Goal: Contribute content: Contribute content

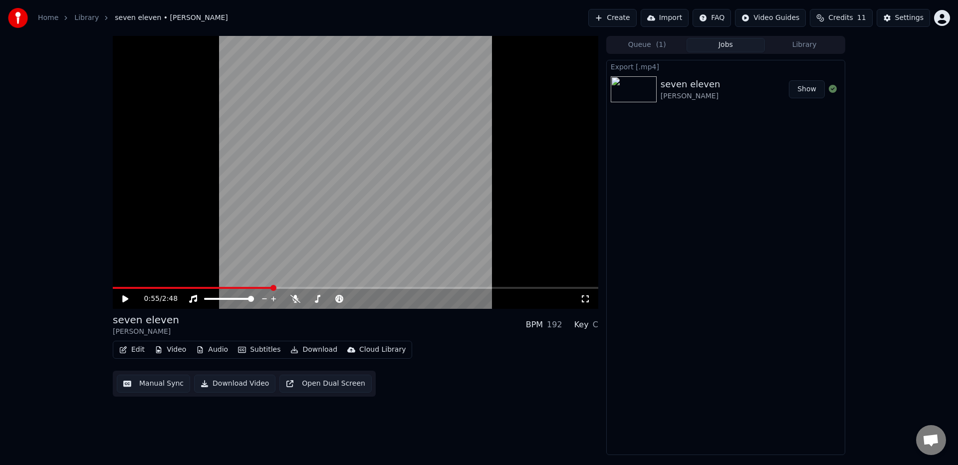
click at [633, 14] on button "Create" at bounding box center [612, 18] width 48 height 18
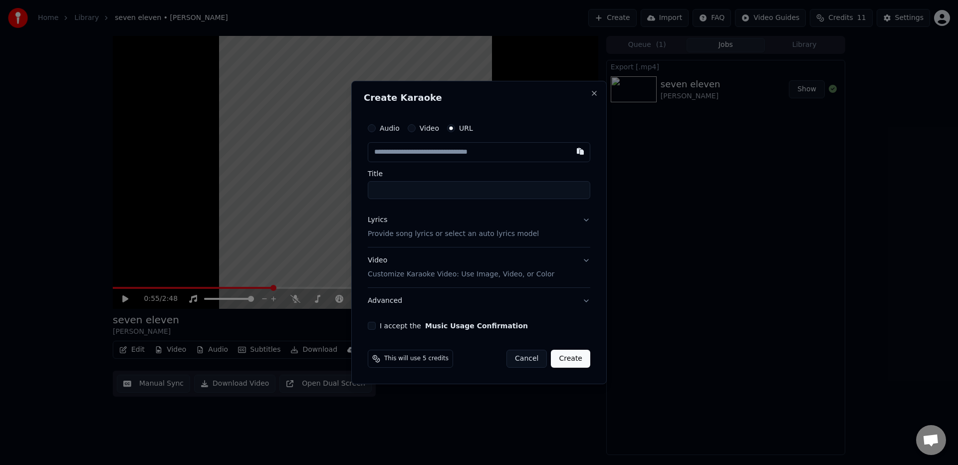
click at [454, 155] on input "text" at bounding box center [479, 152] width 223 height 20
type input "**********"
click at [444, 184] on input "Title" at bounding box center [479, 190] width 223 height 18
type input "**********"
paste input "**"
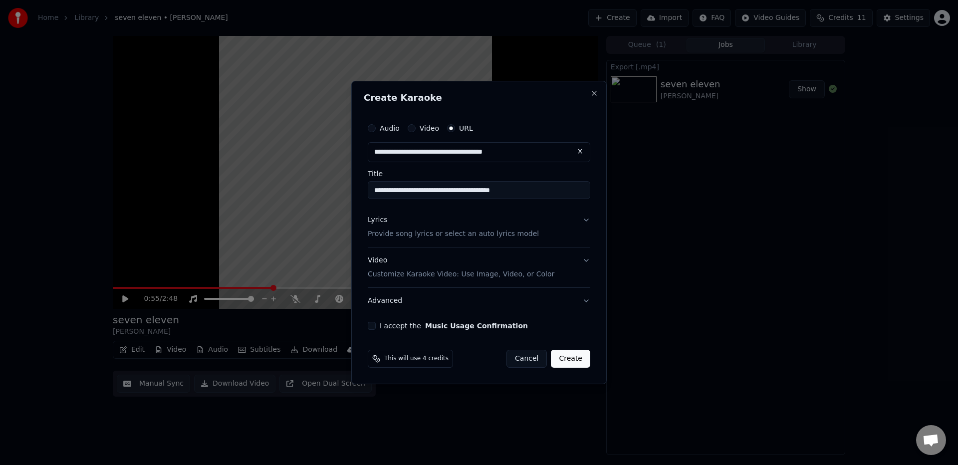
type input "**********"
click at [486, 225] on div "Lyrics Provide song lyrics or select an auto lyrics model" at bounding box center [453, 227] width 171 height 24
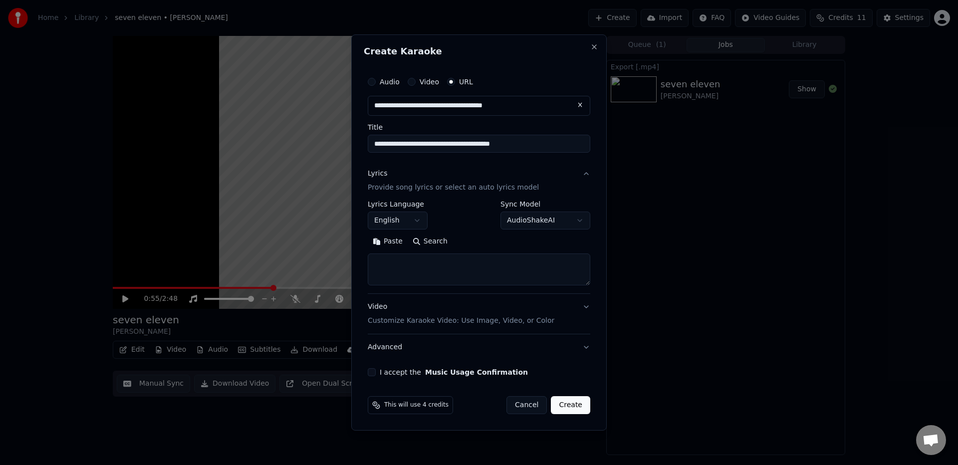
click at [465, 280] on textarea at bounding box center [479, 269] width 223 height 32
click at [392, 241] on button "Paste" at bounding box center [388, 242] width 40 height 16
drag, startPoint x: 375, startPoint y: 272, endPoint x: 367, endPoint y: 255, distance: 18.3
click at [368, 255] on textarea at bounding box center [479, 269] width 223 height 32
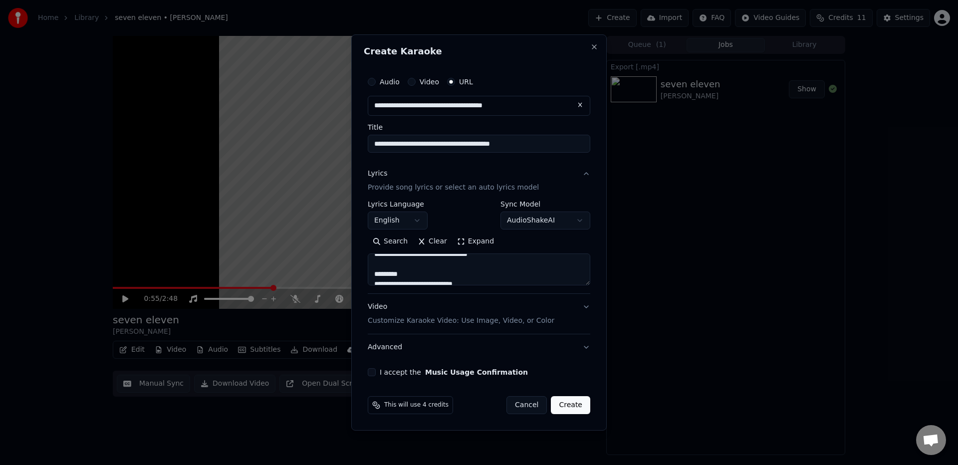
drag, startPoint x: 423, startPoint y: 262, endPoint x: 405, endPoint y: 267, distance: 19.3
click at [405, 267] on textarea at bounding box center [479, 269] width 223 height 32
drag, startPoint x: 401, startPoint y: 261, endPoint x: 428, endPoint y: 266, distance: 27.0
click at [428, 266] on textarea at bounding box center [479, 269] width 223 height 32
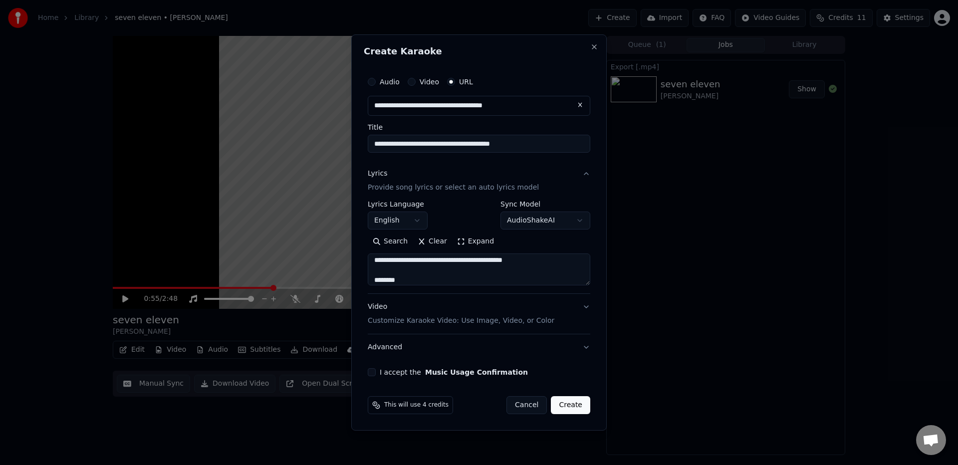
scroll to position [83, 0]
drag, startPoint x: 394, startPoint y: 268, endPoint x: 419, endPoint y: 276, distance: 26.7
click at [419, 276] on textarea at bounding box center [479, 269] width 223 height 32
drag, startPoint x: 419, startPoint y: 276, endPoint x: 424, endPoint y: 267, distance: 10.3
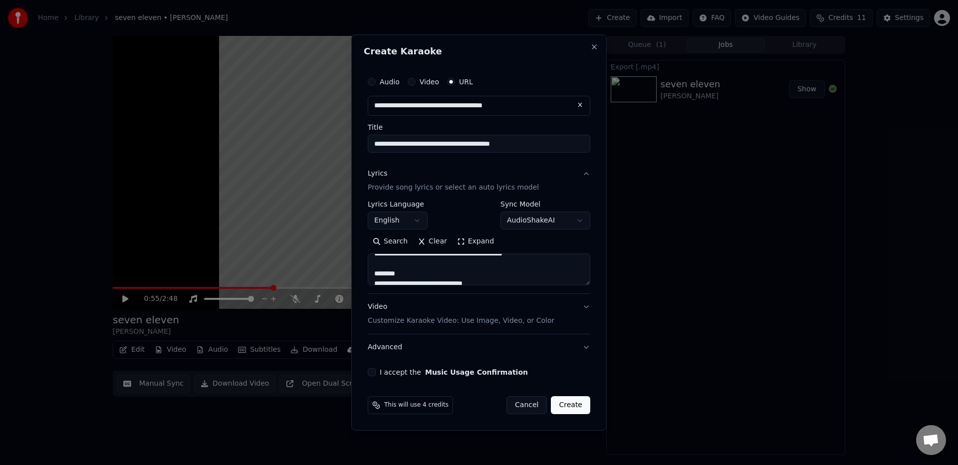
click at [424, 267] on textarea at bounding box center [479, 269] width 223 height 32
drag, startPoint x: 417, startPoint y: 273, endPoint x: 378, endPoint y: 267, distance: 39.3
click at [378, 267] on textarea at bounding box center [479, 269] width 223 height 32
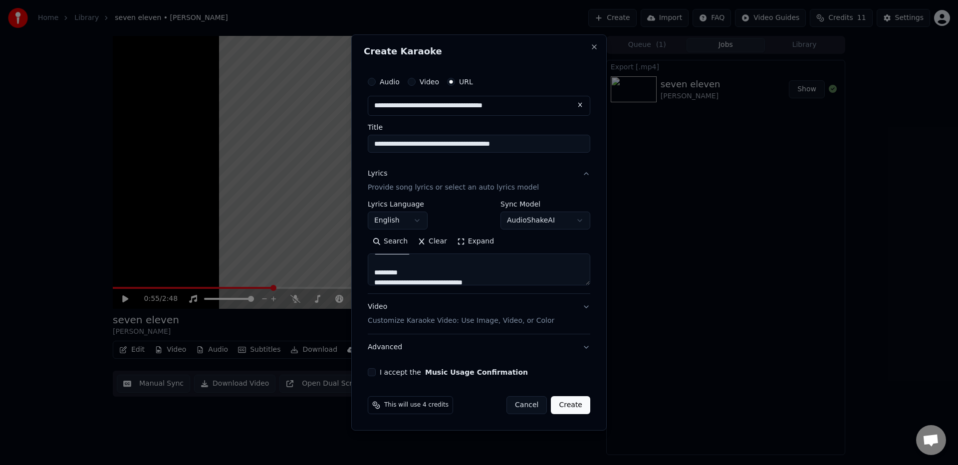
drag, startPoint x: 408, startPoint y: 268, endPoint x: 400, endPoint y: 265, distance: 8.3
click at [400, 265] on textarea at bounding box center [479, 269] width 223 height 32
drag, startPoint x: 387, startPoint y: 272, endPoint x: 481, endPoint y: 268, distance: 94.4
click at [481, 268] on textarea at bounding box center [479, 269] width 223 height 32
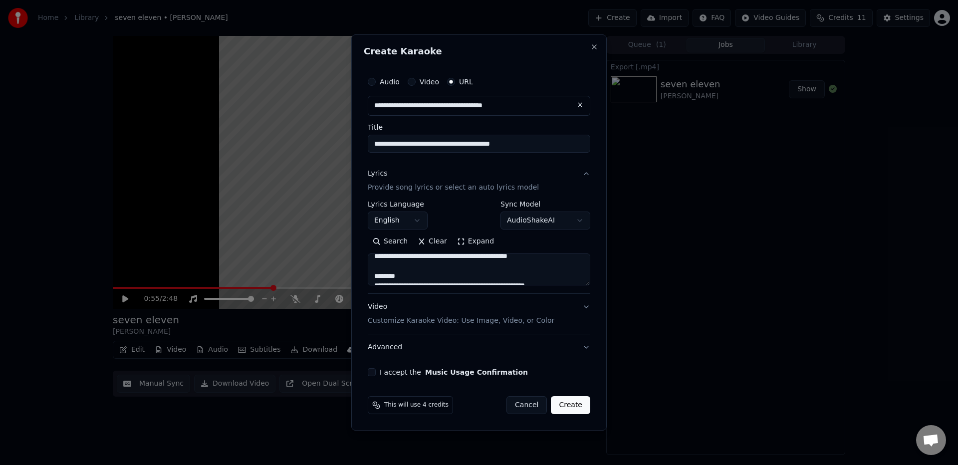
scroll to position [279, 0]
drag, startPoint x: 409, startPoint y: 280, endPoint x: 391, endPoint y: 268, distance: 21.6
click at [391, 268] on textarea at bounding box center [479, 269] width 223 height 32
drag, startPoint x: 432, startPoint y: 267, endPoint x: 413, endPoint y: 264, distance: 19.2
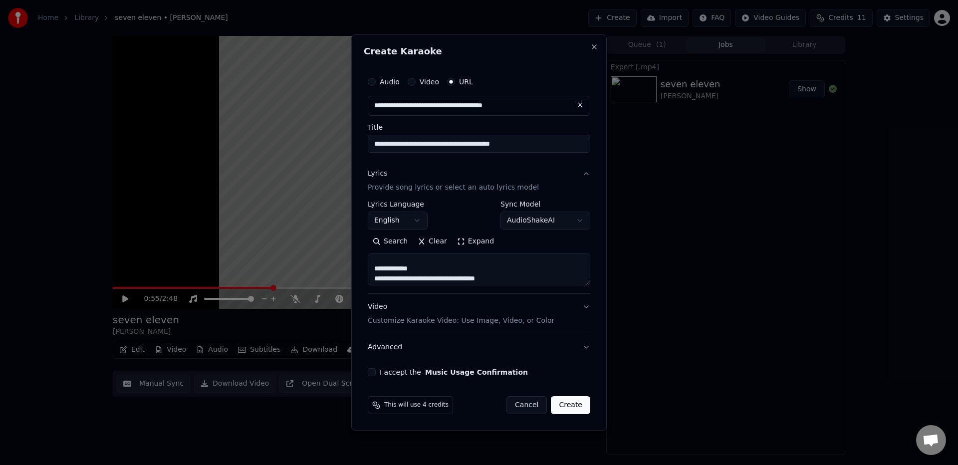
click at [413, 264] on textarea at bounding box center [479, 269] width 223 height 32
drag, startPoint x: 413, startPoint y: 263, endPoint x: 364, endPoint y: 269, distance: 48.8
click at [364, 269] on div "**********" at bounding box center [479, 224] width 231 height 312
drag, startPoint x: 408, startPoint y: 267, endPoint x: 352, endPoint y: 273, distance: 56.2
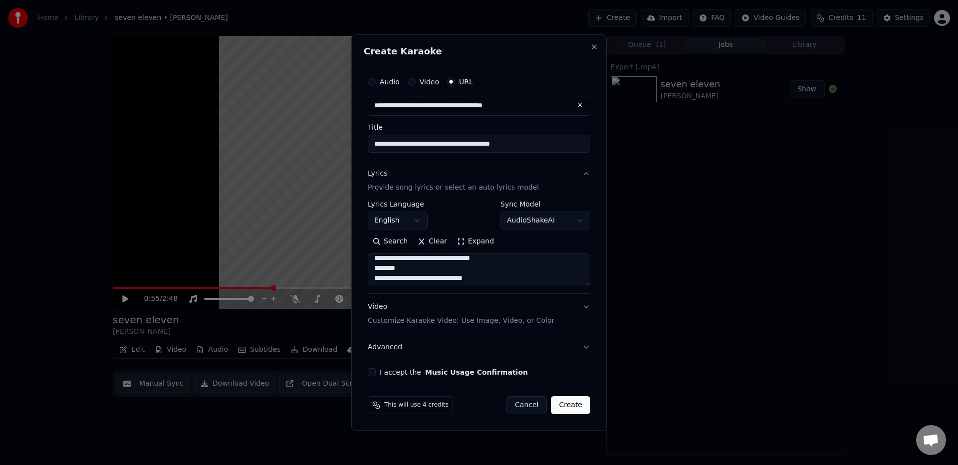
click at [352, 273] on div "**********" at bounding box center [478, 232] width 255 height 396
drag, startPoint x: 432, startPoint y: 267, endPoint x: 413, endPoint y: 271, distance: 20.0
click at [413, 271] on textarea at bounding box center [479, 269] width 223 height 32
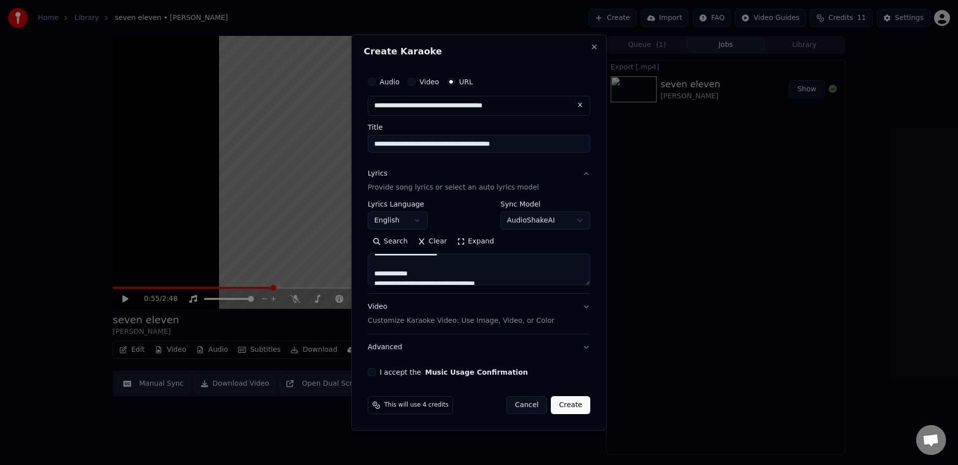
drag, startPoint x: 425, startPoint y: 270, endPoint x: 420, endPoint y: 266, distance: 6.4
click at [420, 266] on textarea at bounding box center [479, 269] width 223 height 32
type textarea "**********"
click at [416, 378] on div "**********" at bounding box center [479, 224] width 231 height 312
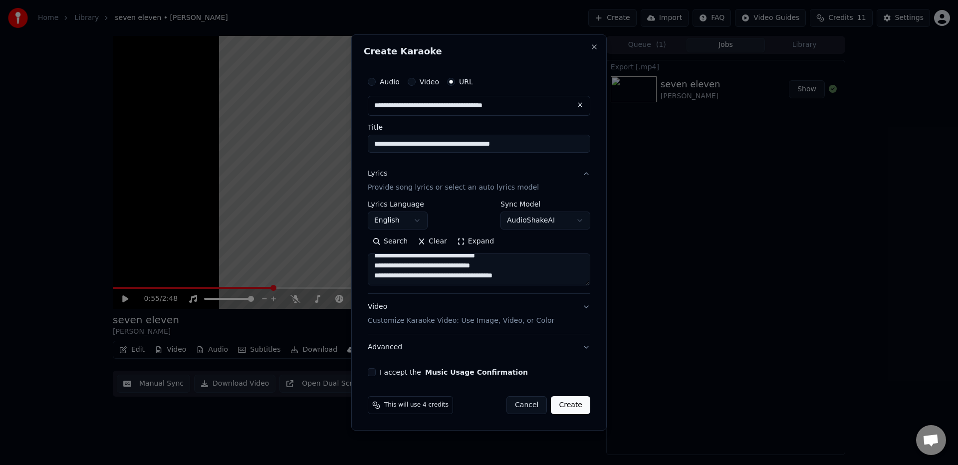
click at [392, 373] on label "I accept the Music Usage Confirmation" at bounding box center [454, 372] width 148 height 7
click at [376, 373] on button "I accept the Music Usage Confirmation" at bounding box center [372, 372] width 8 height 8
click at [576, 407] on button "Create" at bounding box center [570, 405] width 39 height 18
select select
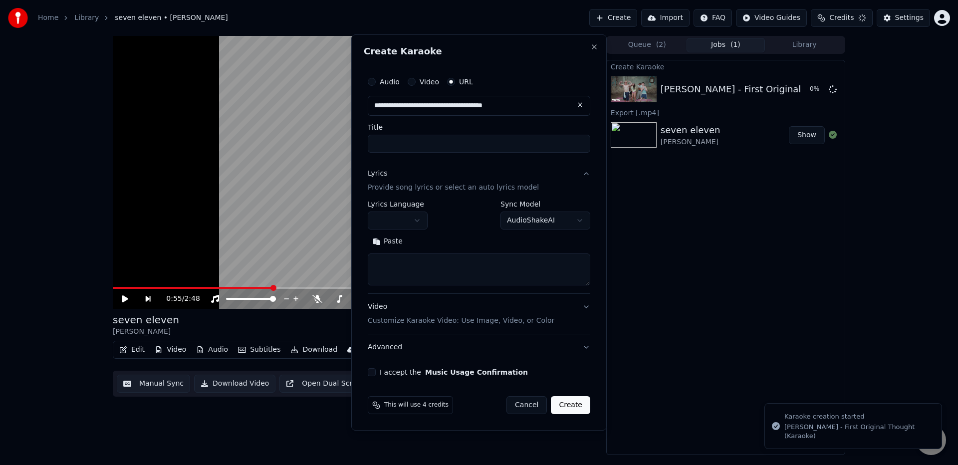
scroll to position [0, 0]
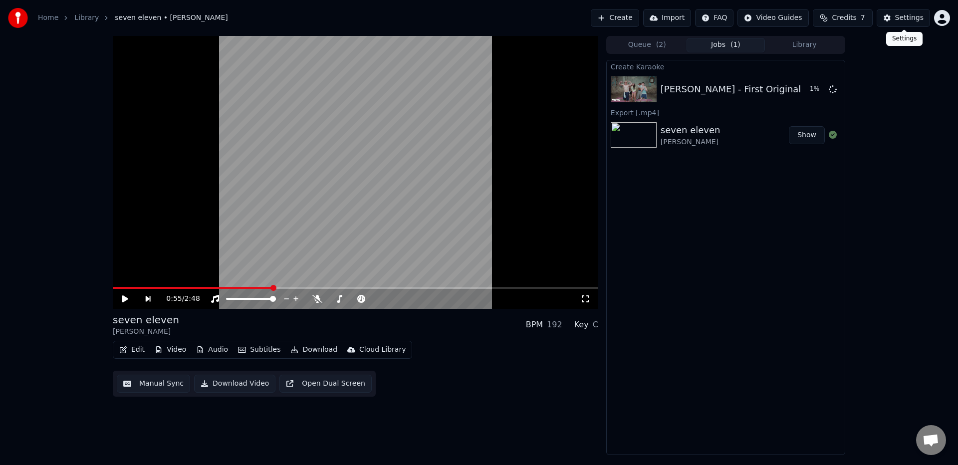
click at [903, 20] on div "Settings" at bounding box center [909, 18] width 28 height 10
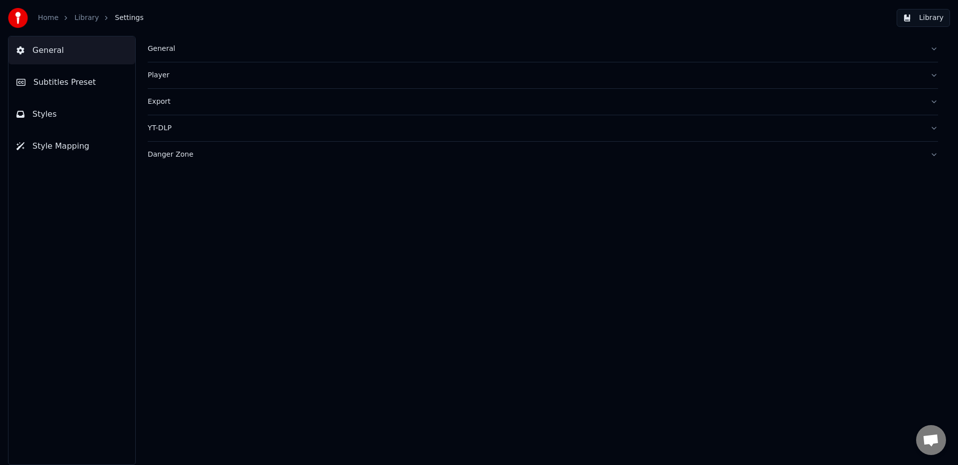
click at [224, 49] on div "General" at bounding box center [535, 49] width 774 height 10
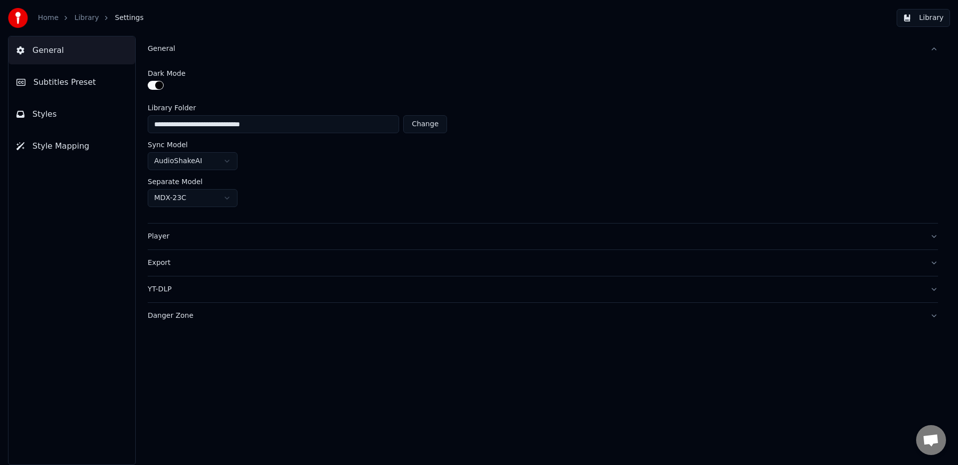
click at [95, 71] on button "Subtitles Preset" at bounding box center [71, 82] width 127 height 28
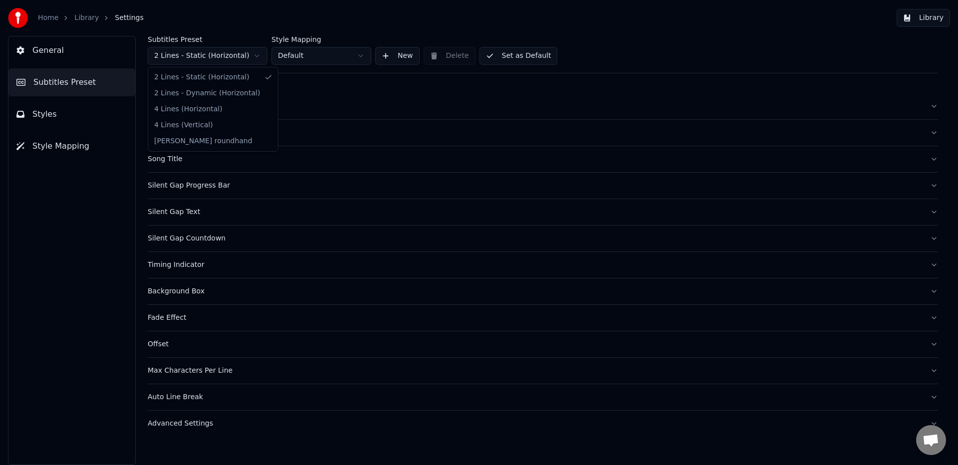
click at [183, 59] on html "Home Library Settings Library General Subtitles Preset Styles Style Mapping Sub…" at bounding box center [479, 232] width 958 height 465
click at [82, 19] on link "Library" at bounding box center [86, 18] width 24 height 10
